Goal: Check status

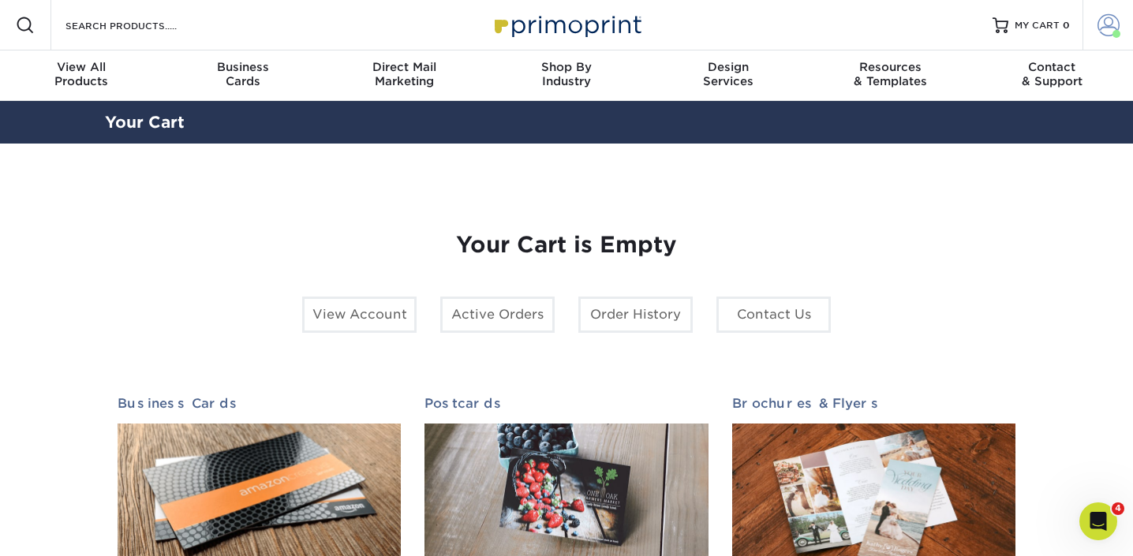
click at [1097, 23] on span at bounding box center [1108, 25] width 22 height 22
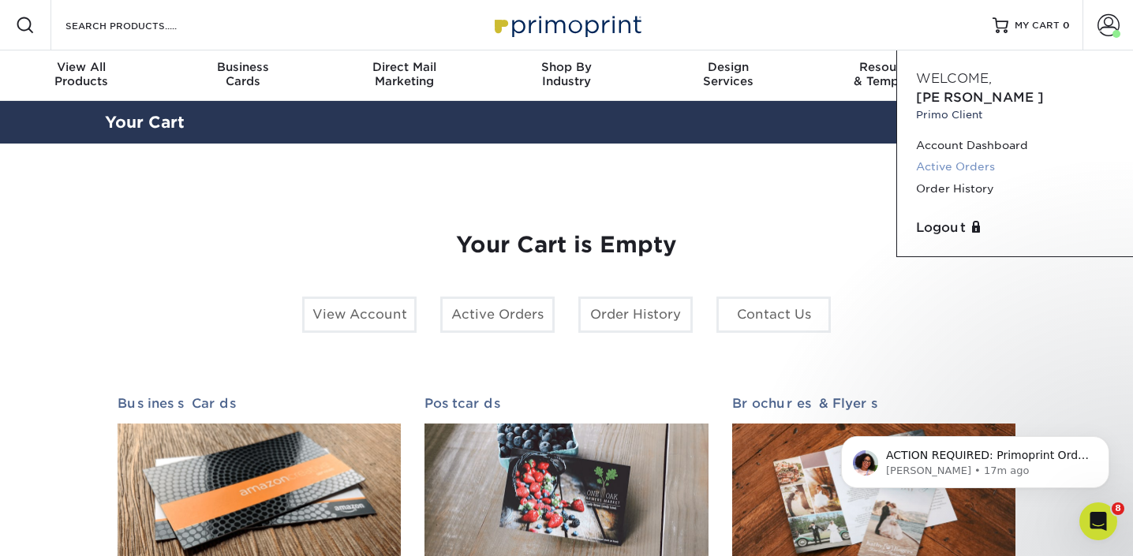
click at [968, 156] on link "Active Orders" at bounding box center [1015, 166] width 198 height 21
click at [965, 156] on link "Active Orders" at bounding box center [1015, 166] width 198 height 21
click at [927, 459] on p "ACTION REQUIRED: Primoprint Order 25828-42081-678-1 Good afternoon Gabrielle, O…" at bounding box center [988, 456] width 204 height 16
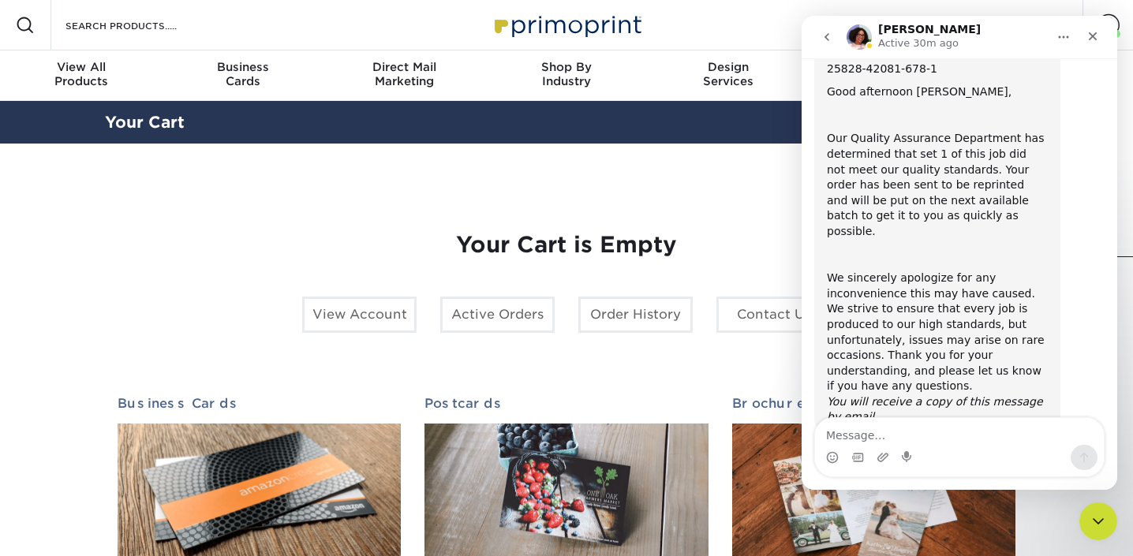
scroll to position [89, 0]
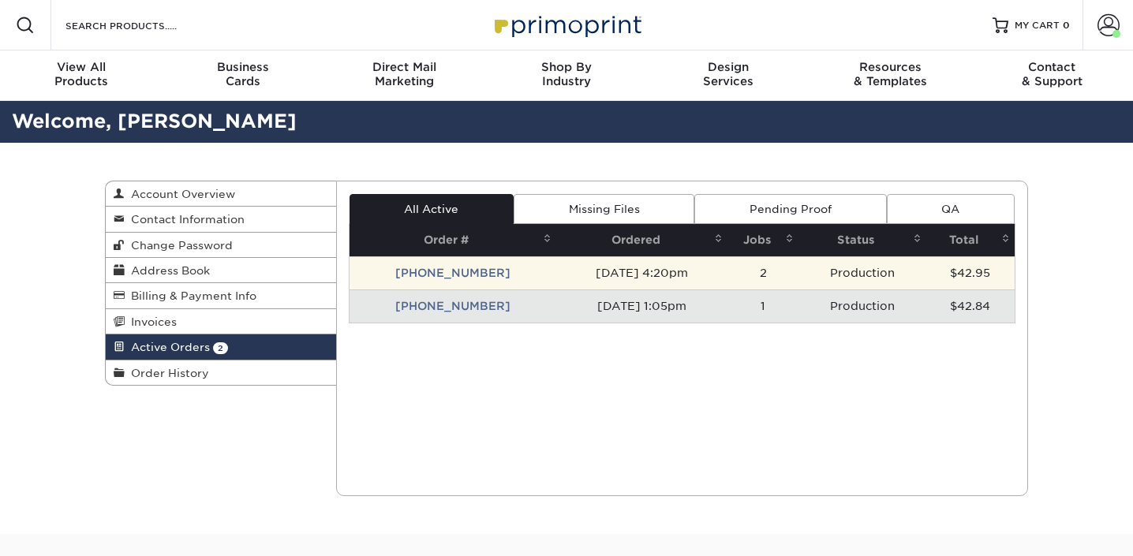
click at [446, 273] on td "[PHONE_NUMBER]" at bounding box center [452, 272] width 207 height 33
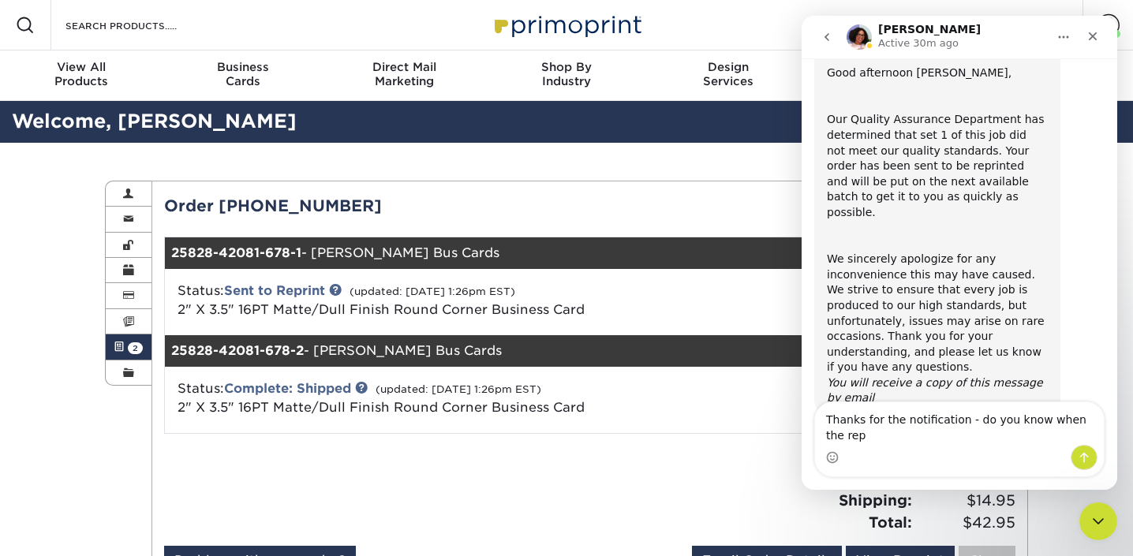
scroll to position [105, 0]
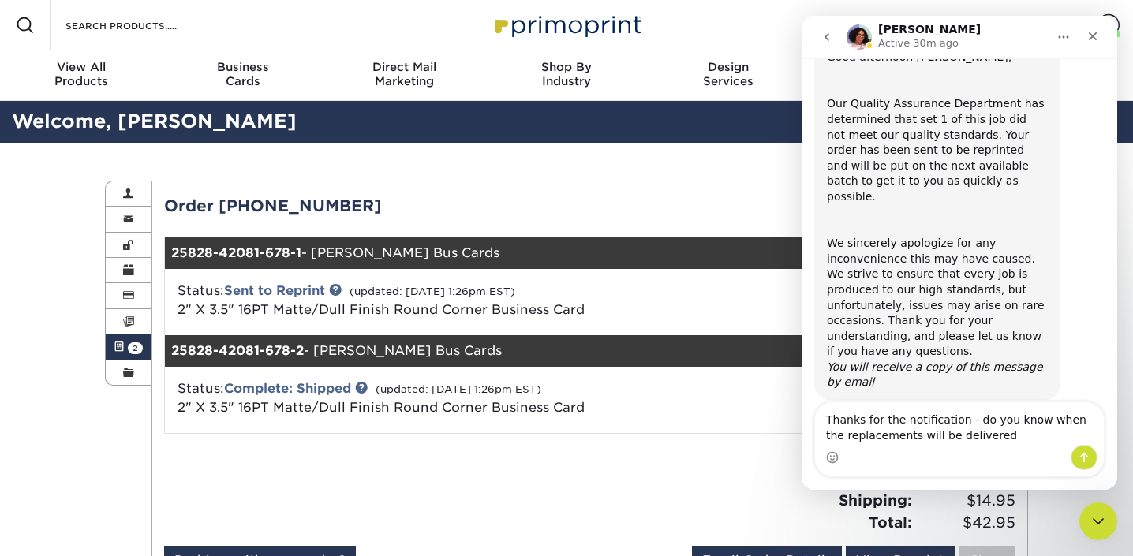
type textarea "Thanks for the notification - do you know when the replacements will be deliver…"
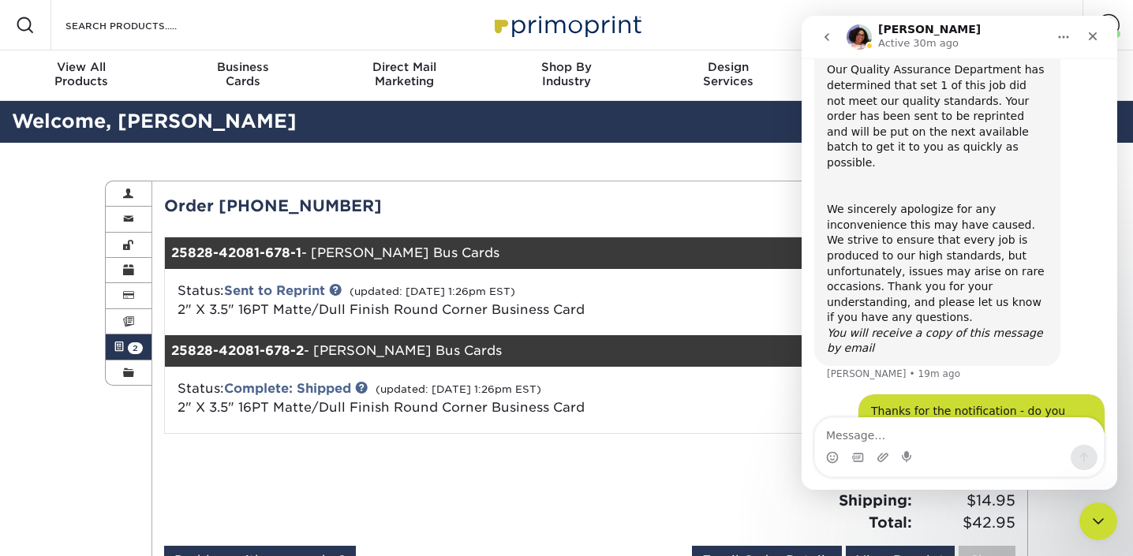
scroll to position [151, 0]
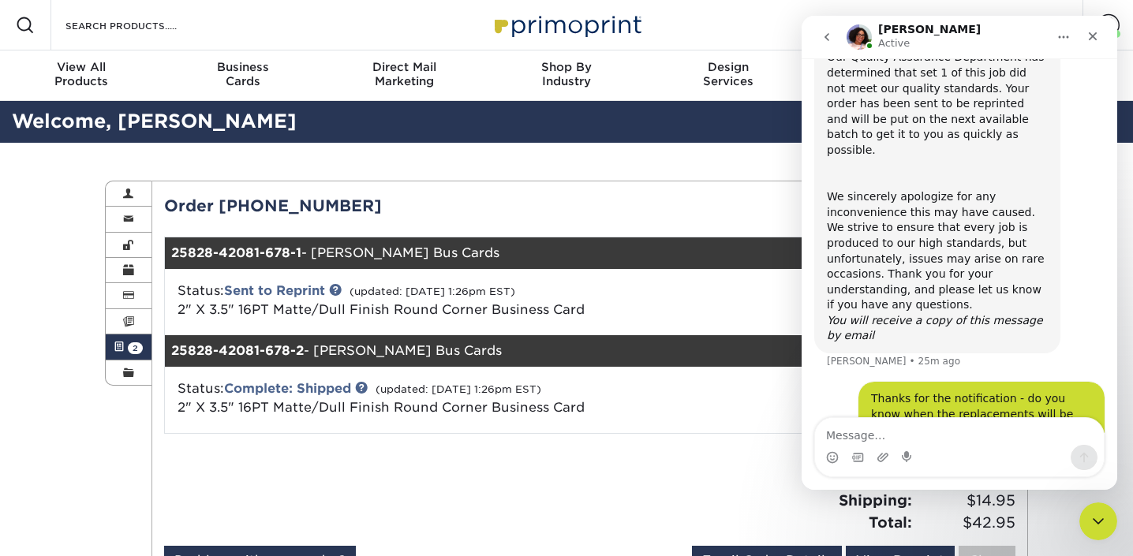
click at [716, 385] on div "Status: Complete: Shipped (updated: [DATE] 1:26pm EST) 2" X 3.5" 16PT Matte/Dul…" at bounding box center [449, 398] width 566 height 38
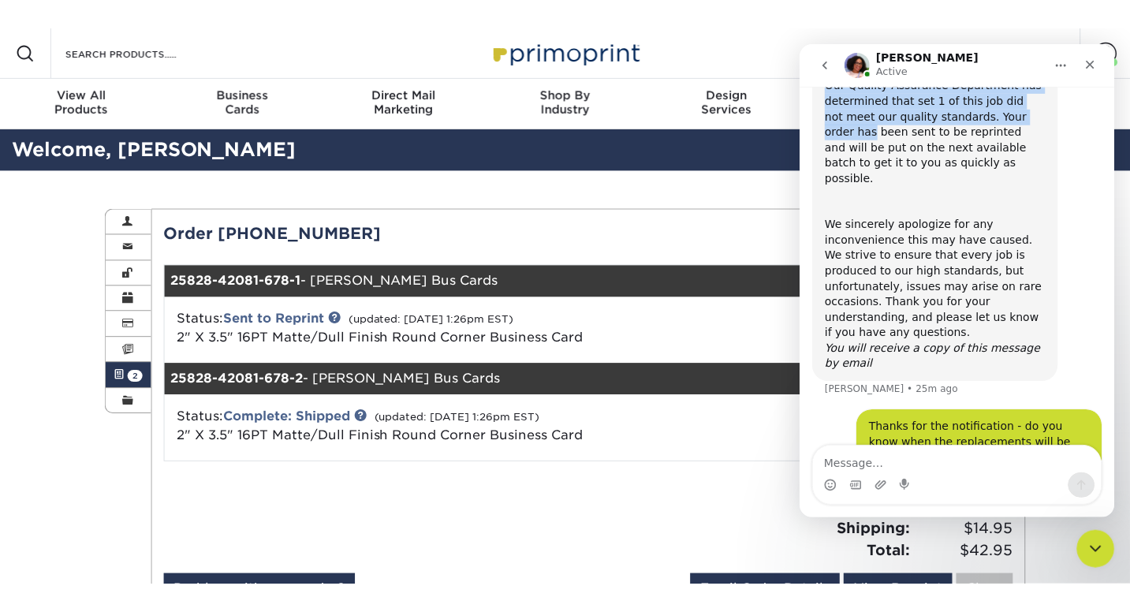
scroll to position [147, 0]
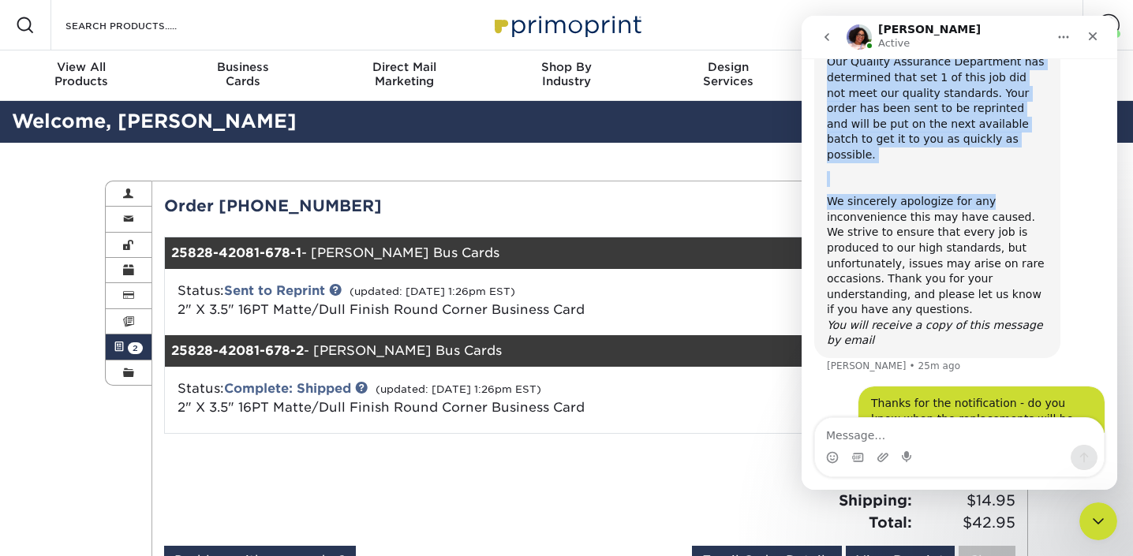
drag, startPoint x: 1016, startPoint y: 36, endPoint x: 984, endPoint y: 192, distance: 159.5
click at [984, 192] on div "[PERSON_NAME] Active Welcome to Primoprint. ACTION REQUIRED: Primoprint Order 2…" at bounding box center [959, 253] width 316 height 474
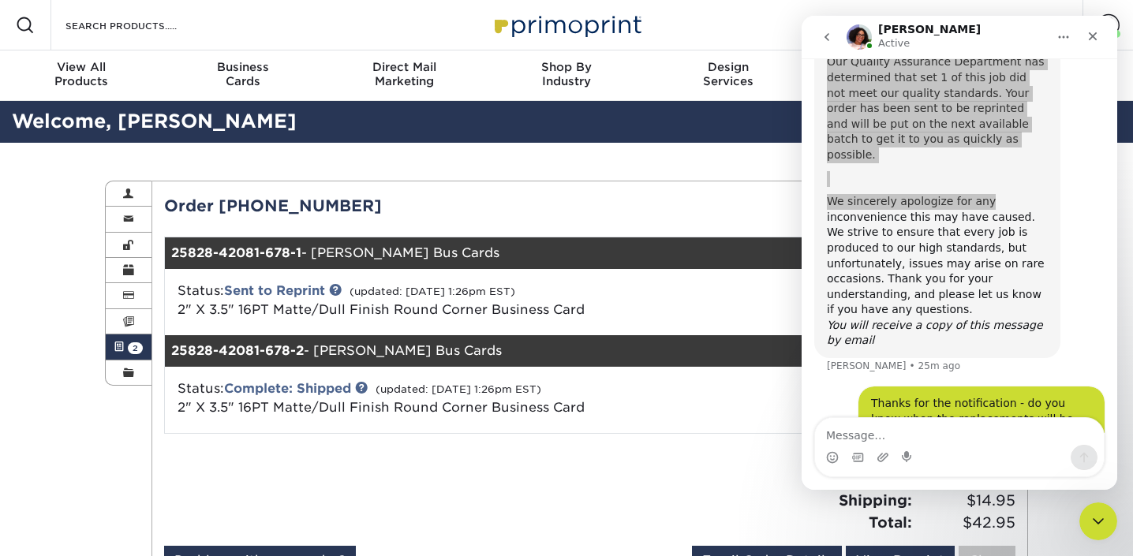
click at [730, 492] on div "Subtotal: $28.00 Sales Tax: $0.00 Shipping: $14.95 Total: $42.95" at bounding box center [808, 489] width 438 height 87
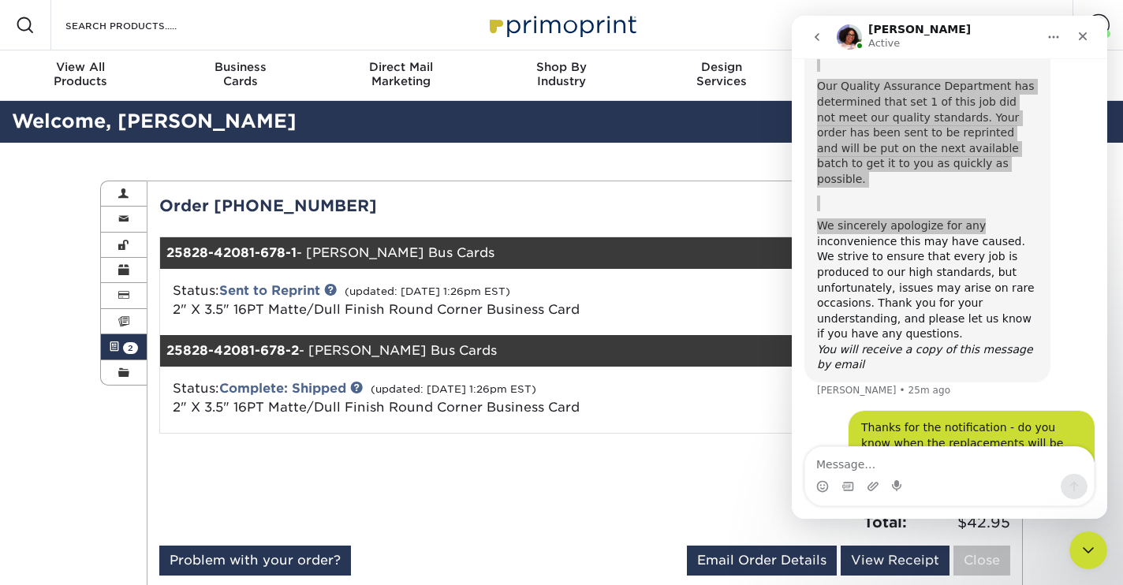
scroll to position [122, 0]
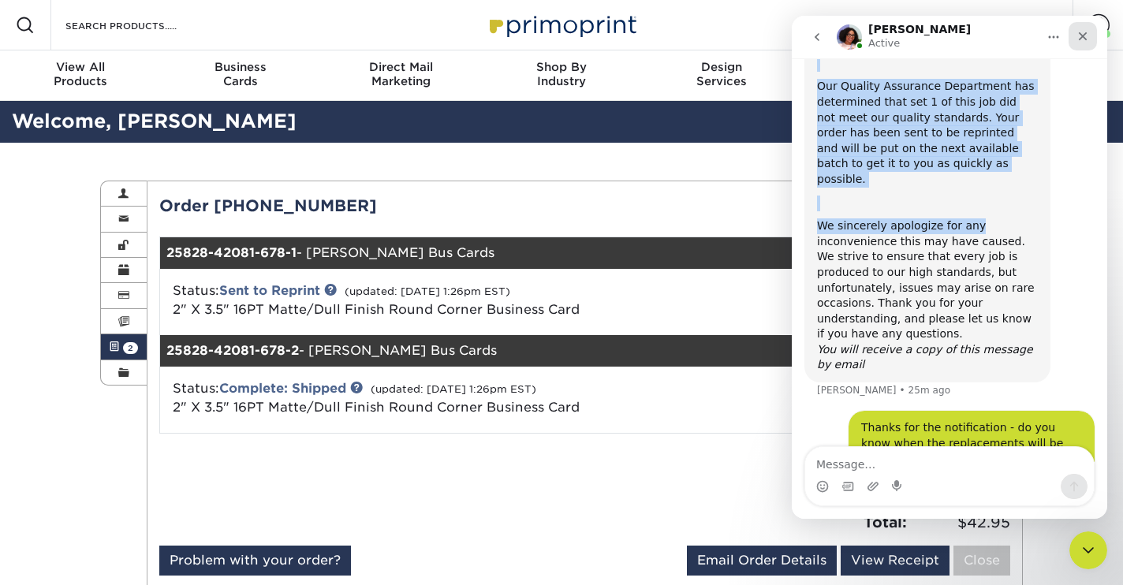
click at [1085, 39] on icon "Close" at bounding box center [1083, 36] width 13 height 13
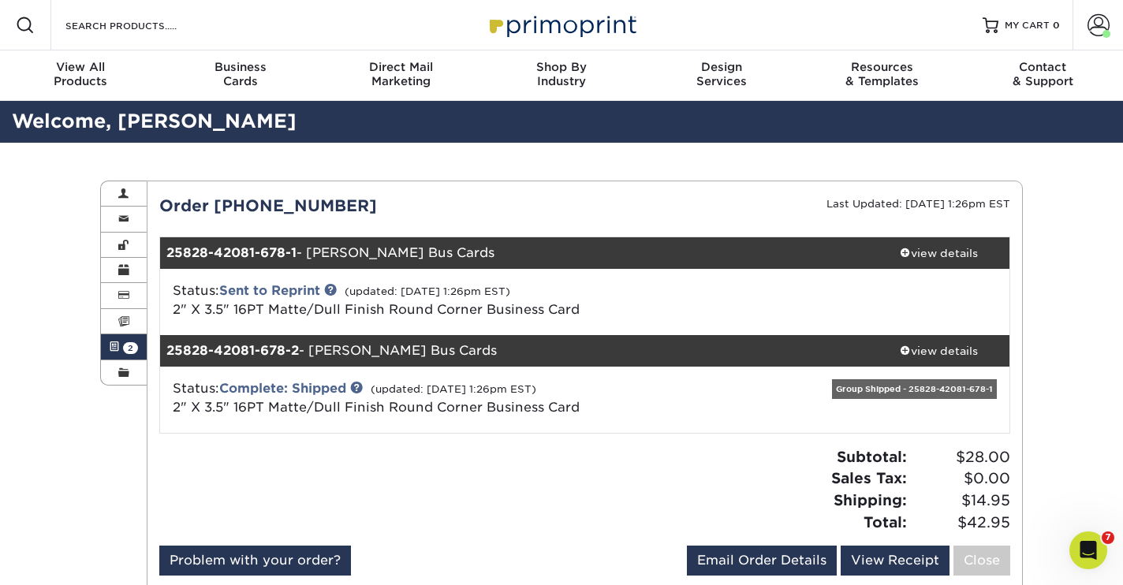
click at [903, 393] on div "Group Shipped - 25828-42081-678-1" at bounding box center [914, 389] width 165 height 20
click at [925, 384] on div "Group Shipped - 25828-42081-678-1" at bounding box center [914, 389] width 165 height 20
click at [920, 392] on div "Group Shipped - 25828-42081-678-1" at bounding box center [914, 389] width 165 height 20
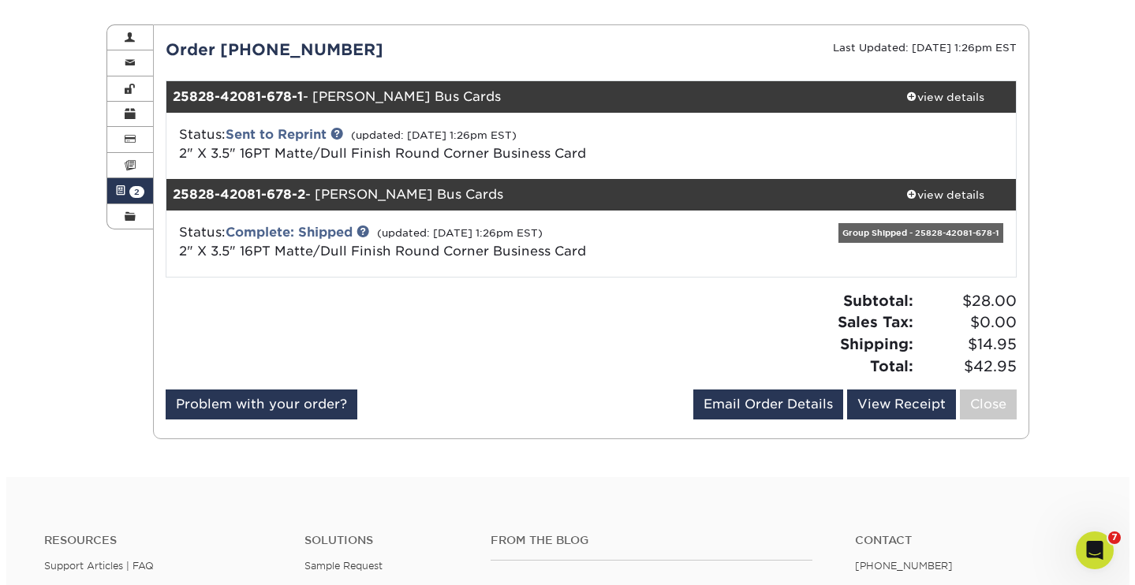
scroll to position [147, 0]
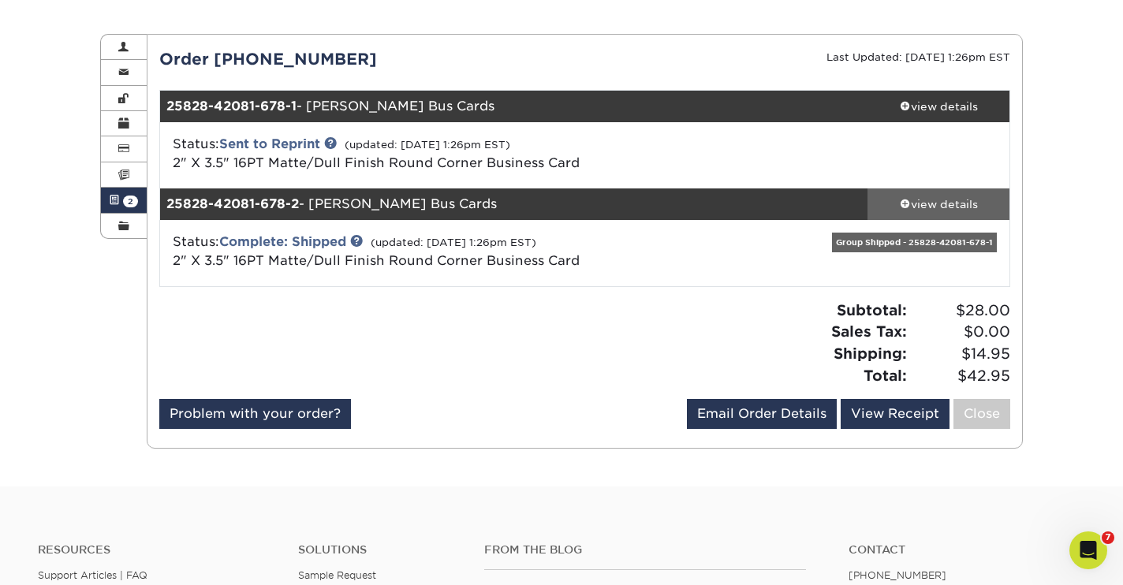
click at [936, 201] on div "view details" at bounding box center [939, 204] width 142 height 16
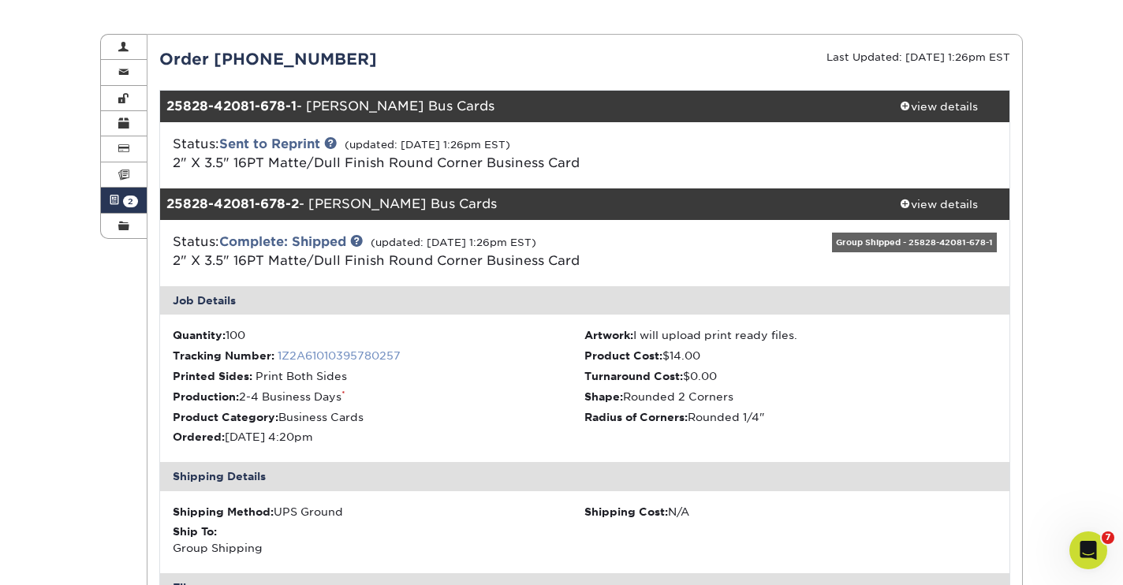
click at [328, 357] on link "1Z2A61010395780257" at bounding box center [339, 355] width 123 height 13
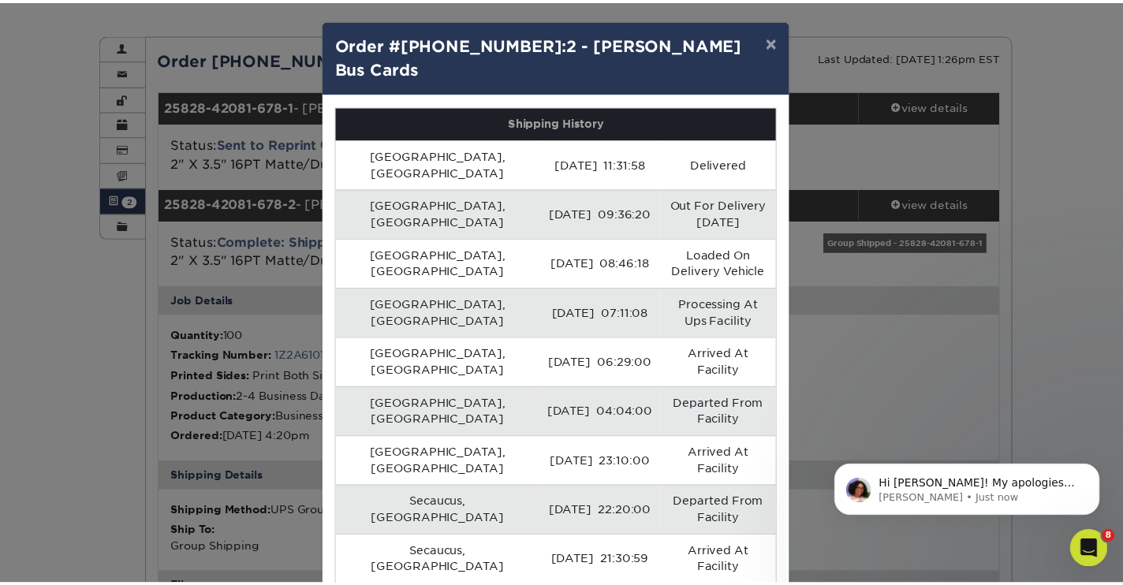
scroll to position [275, 0]
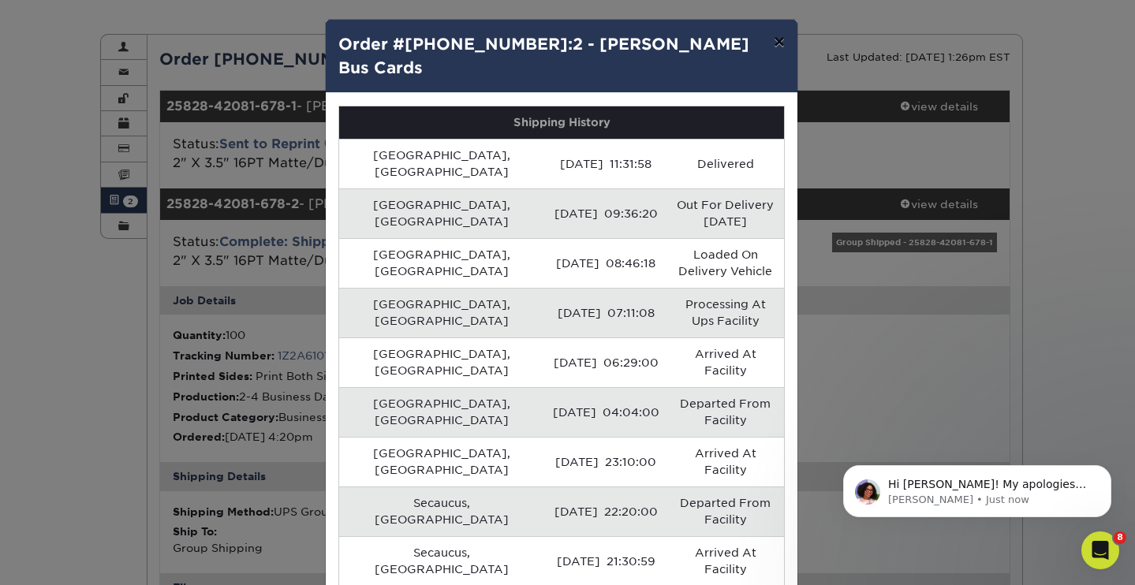
drag, startPoint x: 780, startPoint y: 43, endPoint x: 870, endPoint y: 12, distance: 95.3
click at [780, 43] on button "×" at bounding box center [779, 42] width 36 height 44
